Goal: Task Accomplishment & Management: Complete application form

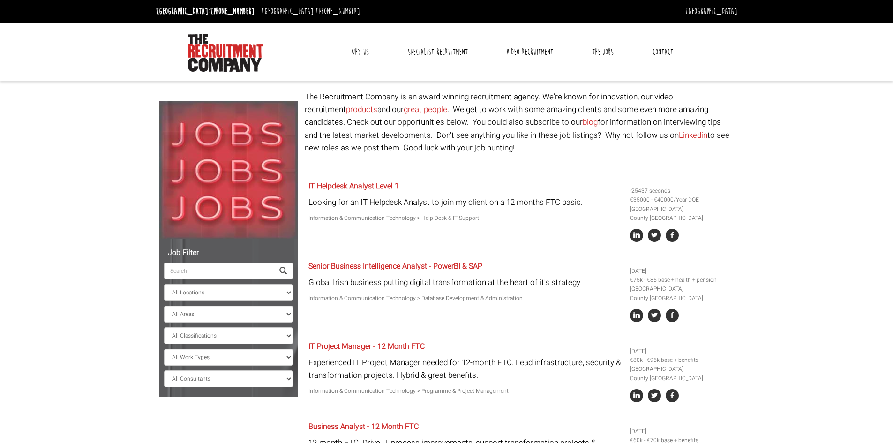
select select "Ireland"
click at [197, 316] on select "All Areas County Dublin County Cork" at bounding box center [228, 314] width 129 height 17
click at [197, 339] on select "All Classifications Banking & Financial Services Information & Communication Te…" at bounding box center [228, 335] width 129 height 17
click at [197, 338] on select "All Classifications Banking & Financial Services Information & Communication Te…" at bounding box center [228, 335] width 129 height 17
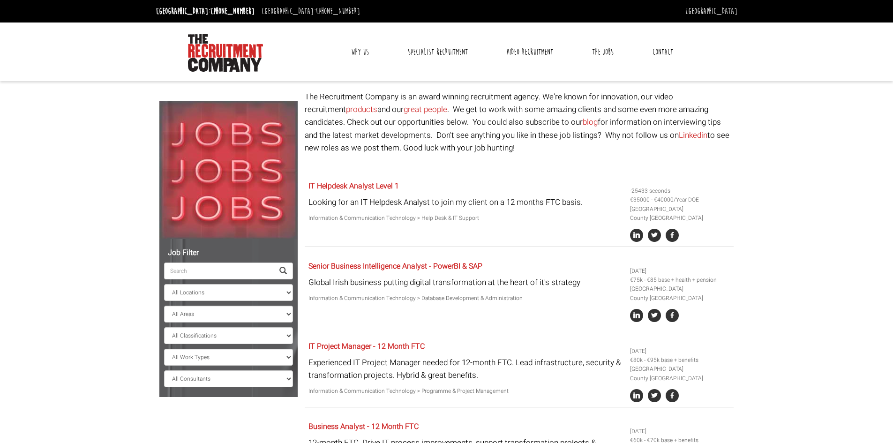
click at [656, 54] on link "Contact" at bounding box center [662, 51] width 35 height 23
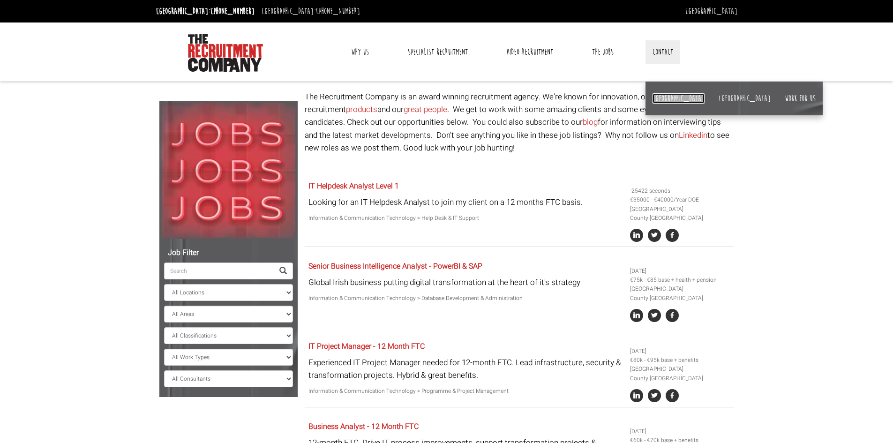
click at [660, 101] on link "[GEOGRAPHIC_DATA]" at bounding box center [679, 98] width 52 height 10
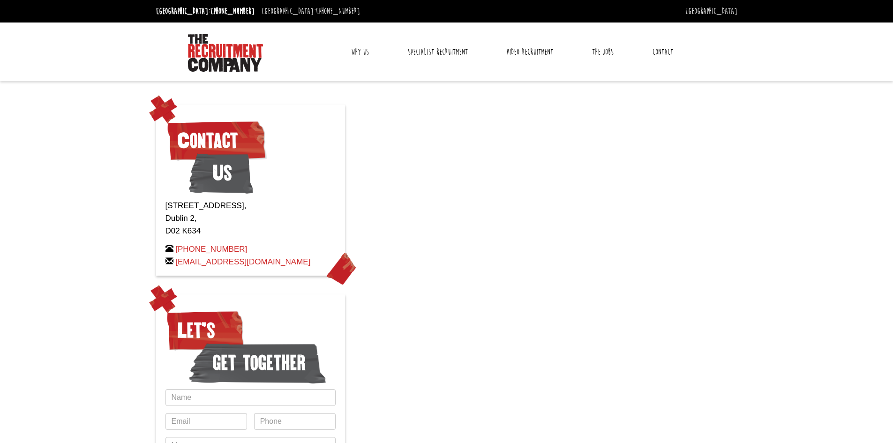
click at [663, 49] on link "Contact" at bounding box center [662, 51] width 35 height 23
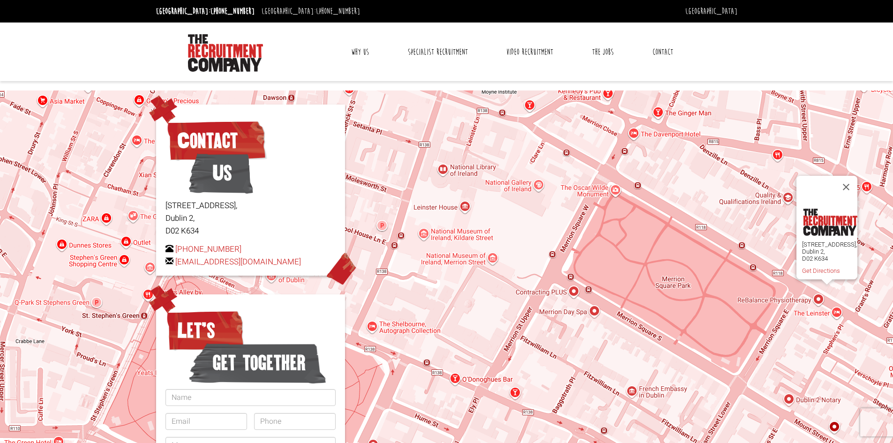
click at [662, 51] on link "Contact" at bounding box center [662, 51] width 35 height 23
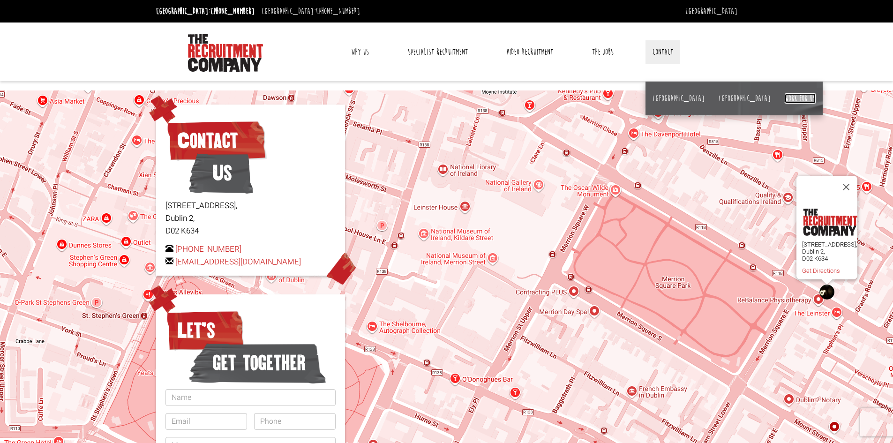
click at [785, 99] on link "Work for us" at bounding box center [800, 98] width 31 height 10
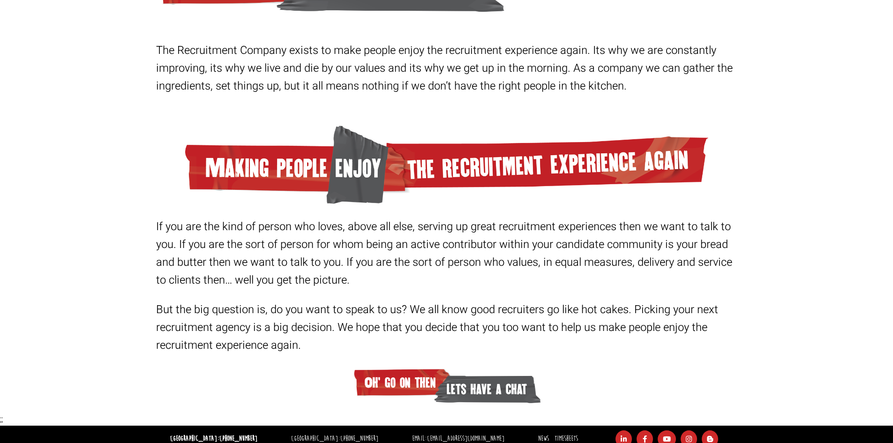
scroll to position [154, 0]
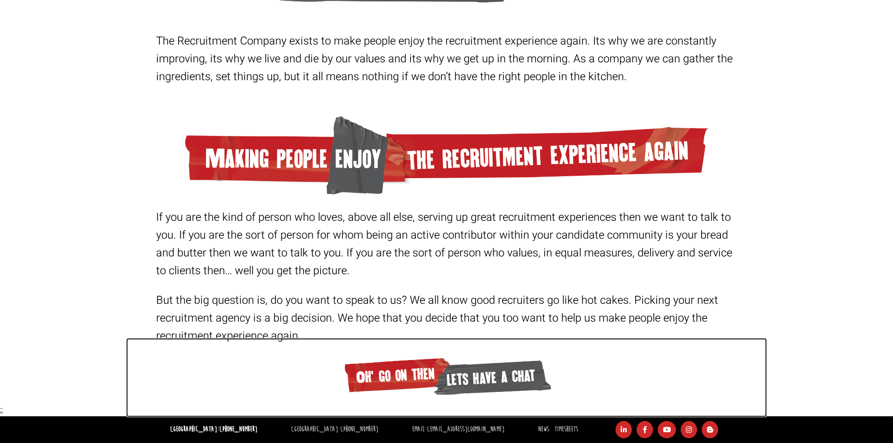
click at [469, 379] on span "lets have a chat" at bounding box center [491, 377] width 119 height 41
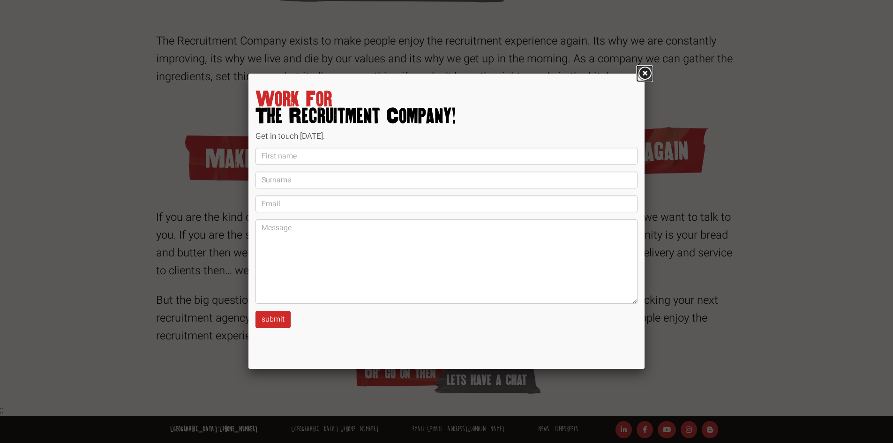
click at [649, 73] on link at bounding box center [644, 73] width 17 height 17
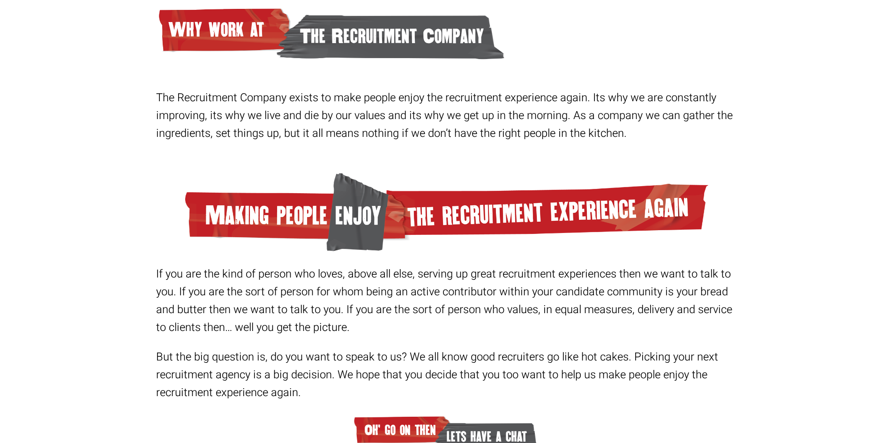
scroll to position [0, 0]
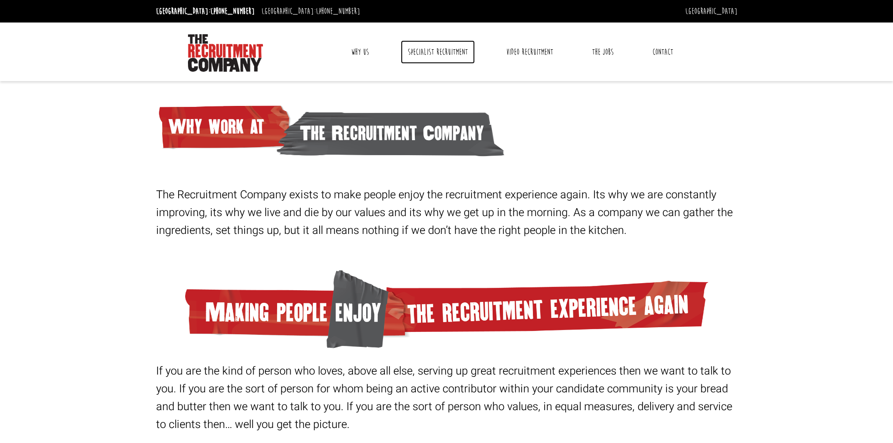
click at [449, 51] on link "Specialist Recruitment" at bounding box center [438, 51] width 74 height 23
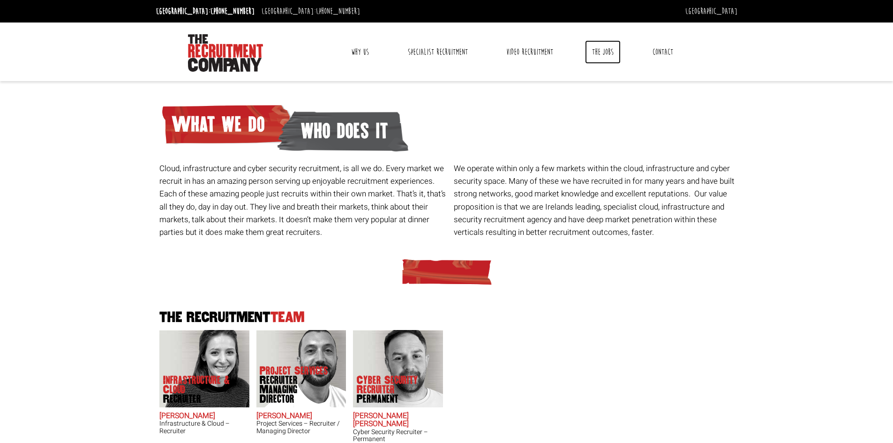
click at [602, 52] on link "The Jobs" at bounding box center [603, 51] width 36 height 23
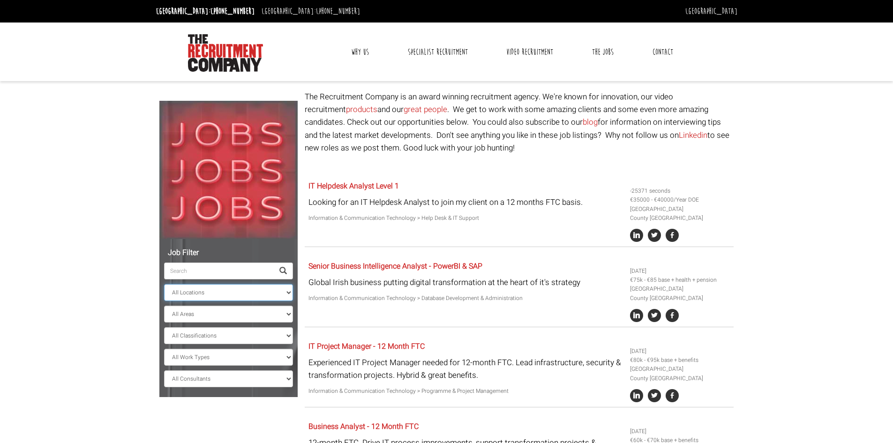
click at [220, 297] on select "All Locations Sydney Melbourne Ireland Sydney CBD Parramatta Circular Quay Nort…" at bounding box center [228, 292] width 129 height 17
click at [164, 284] on select "All Locations Sydney Melbourne Ireland Sydney CBD Parramatta Circular Quay Nort…" at bounding box center [228, 292] width 129 height 17
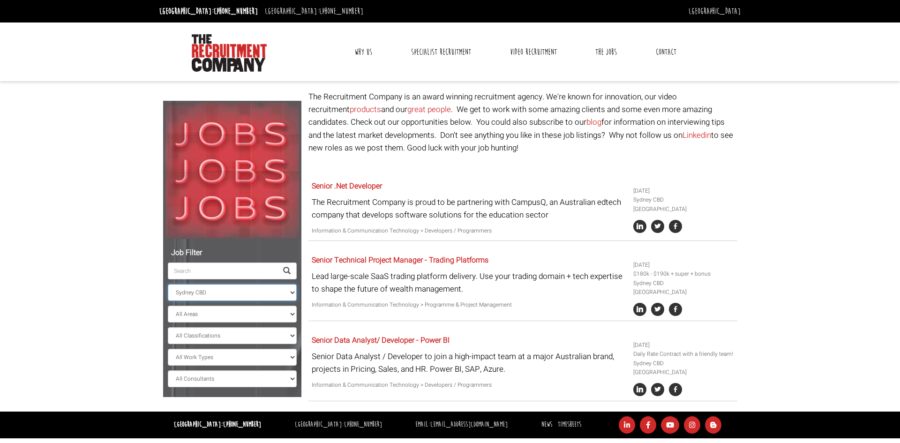
click at [204, 293] on select "All Locations Sydney Melbourne Ireland Sydney CBD Parramatta Circular Quay Nort…" at bounding box center [232, 292] width 129 height 17
select select "[GEOGRAPHIC_DATA]"
click at [168, 284] on select "All Locations Sydney Melbourne Ireland Sydney CBD Parramatta Circular Quay Nort…" at bounding box center [232, 292] width 129 height 17
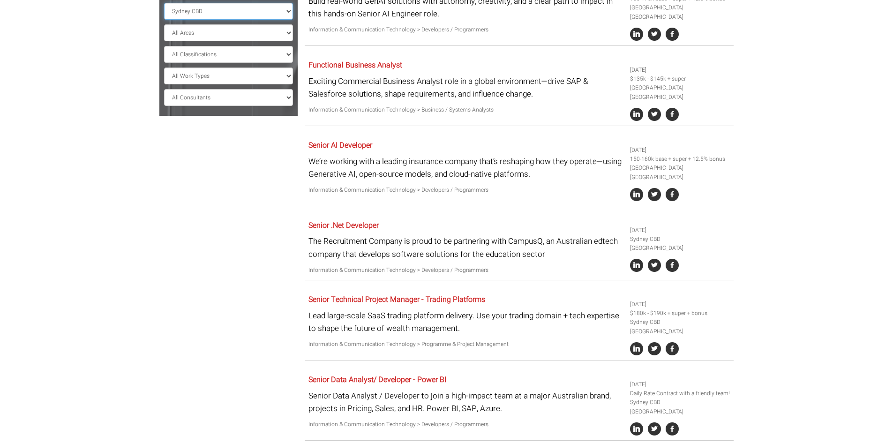
scroll to position [316, 0]
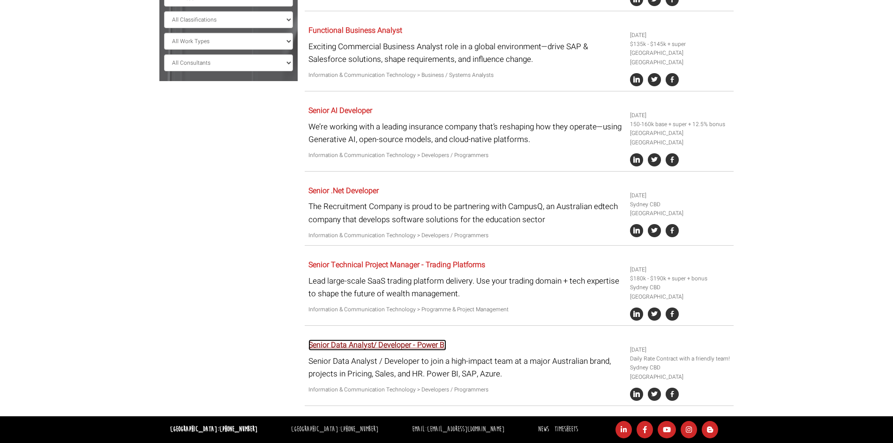
click at [356, 346] on link "Senior Data Analyst/ Developer - Power BI" at bounding box center [377, 344] width 138 height 11
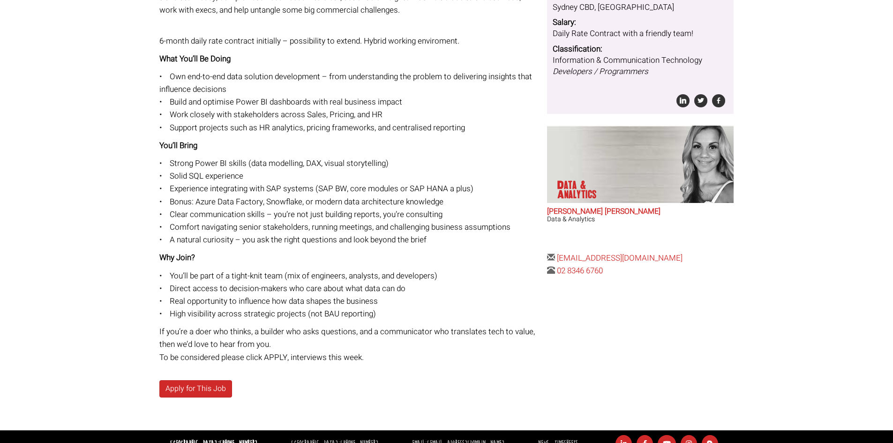
scroll to position [232, 0]
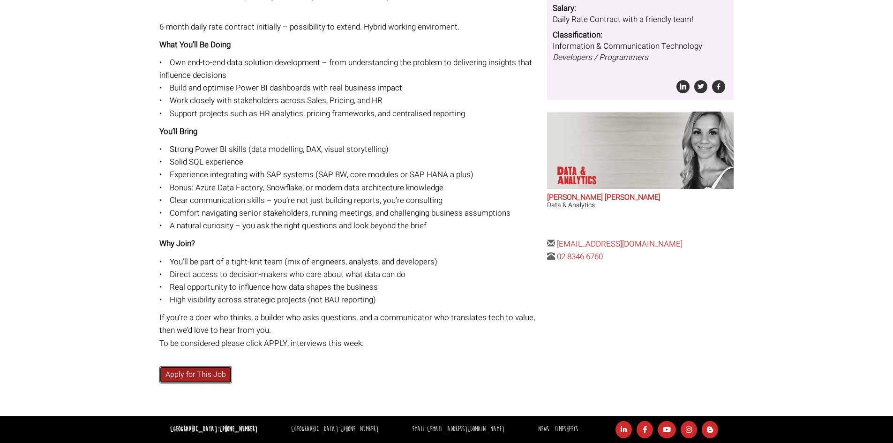
click at [222, 375] on link "Apply for This Job" at bounding box center [195, 374] width 73 height 17
